Goal: Information Seeking & Learning: Learn about a topic

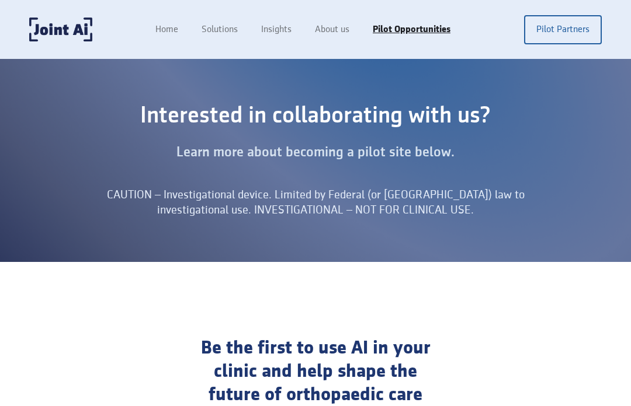
click at [340, 29] on link "About us" at bounding box center [332, 30] width 58 height 22
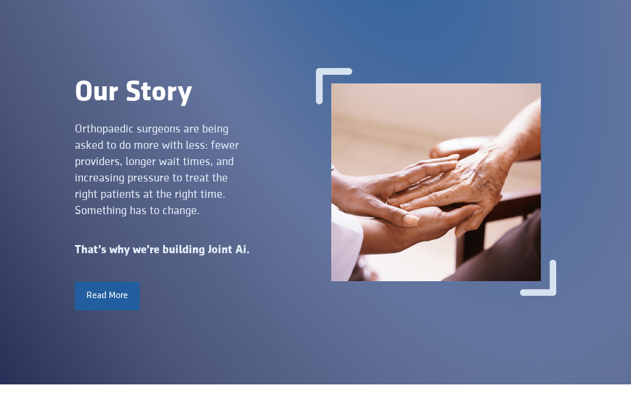
scroll to position [85, 0]
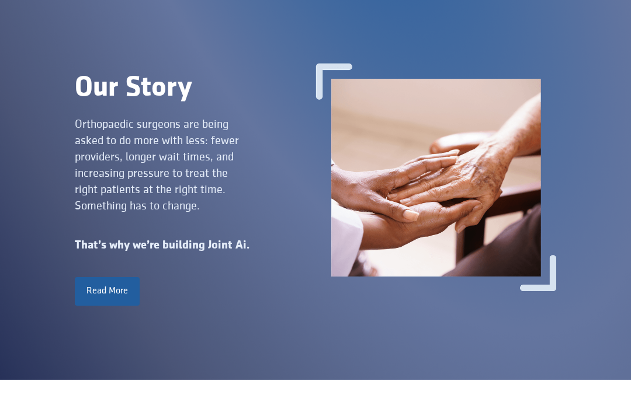
click at [120, 305] on link "Read More" at bounding box center [107, 291] width 65 height 28
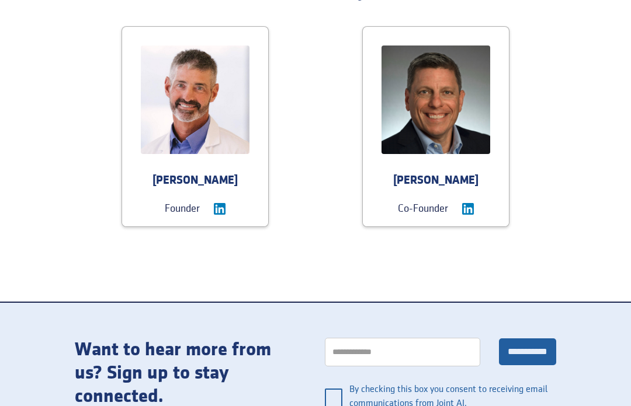
scroll to position [1295, 0]
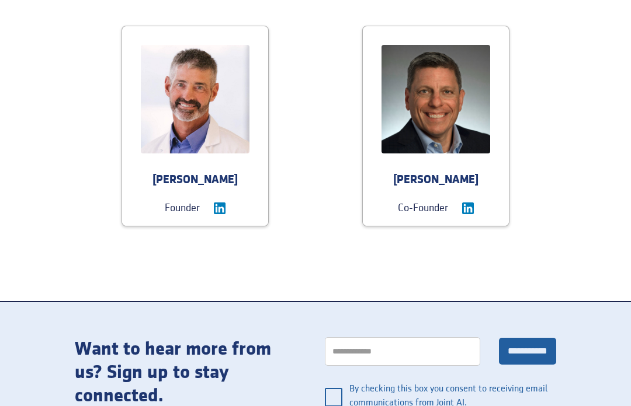
click at [441, 189] on div "Craig Markowitz" at bounding box center [436, 180] width 146 height 16
click at [465, 214] on img at bounding box center [468, 209] width 12 height 12
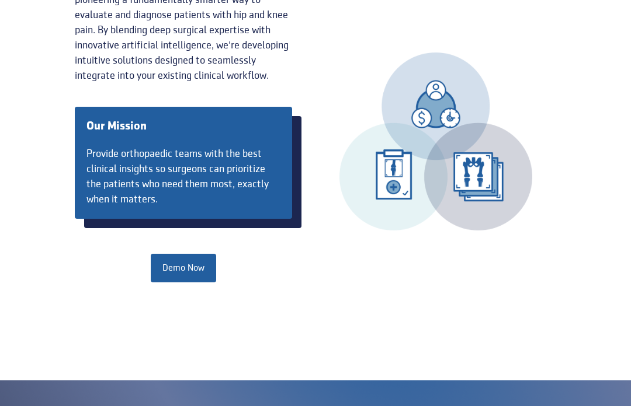
scroll to position [610, 0]
click at [192, 282] on link "Demo Now" at bounding box center [183, 268] width 65 height 28
